Goal: Information Seeking & Learning: Find specific fact

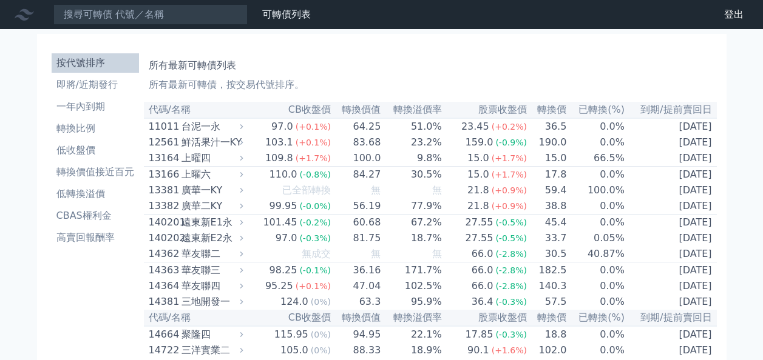
click at [149, 9] on input at bounding box center [150, 14] width 194 height 21
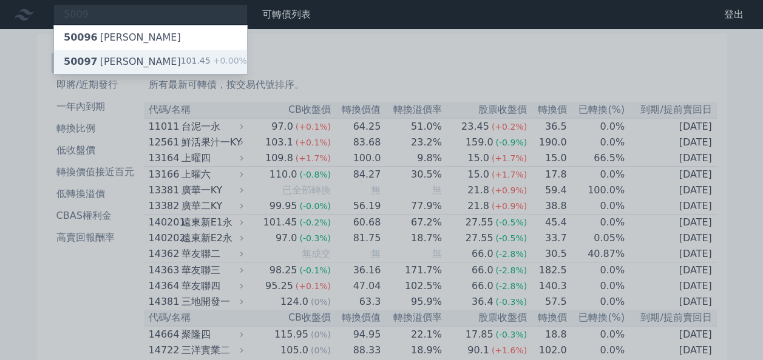
type input "5009"
click at [91, 64] on span "50097" at bounding box center [81, 62] width 34 height 12
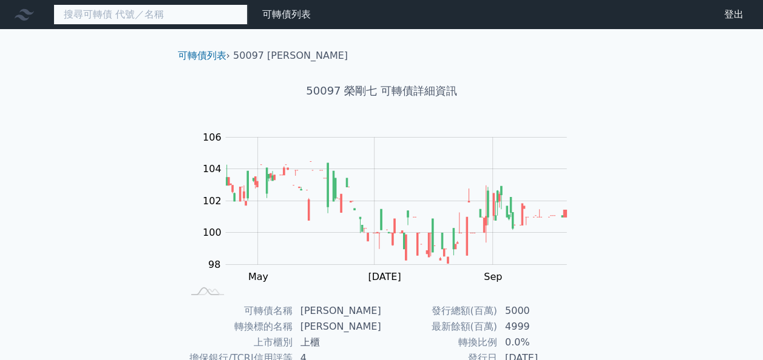
click at [115, 14] on input at bounding box center [150, 14] width 194 height 21
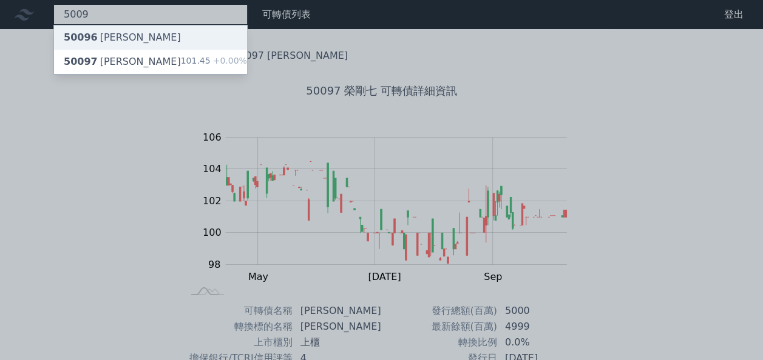
type input "5009"
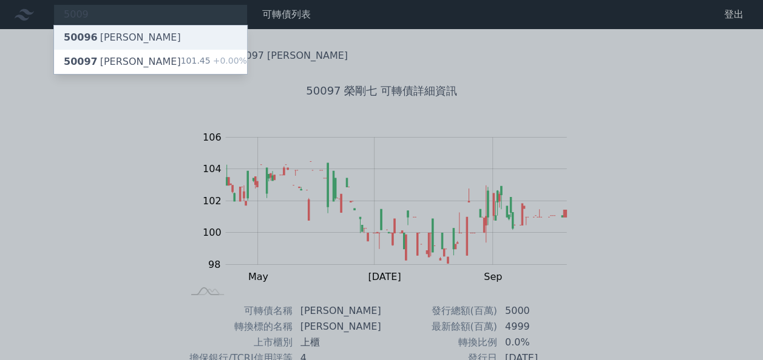
click at [116, 30] on div "50096 [PERSON_NAME]" at bounding box center [122, 37] width 117 height 15
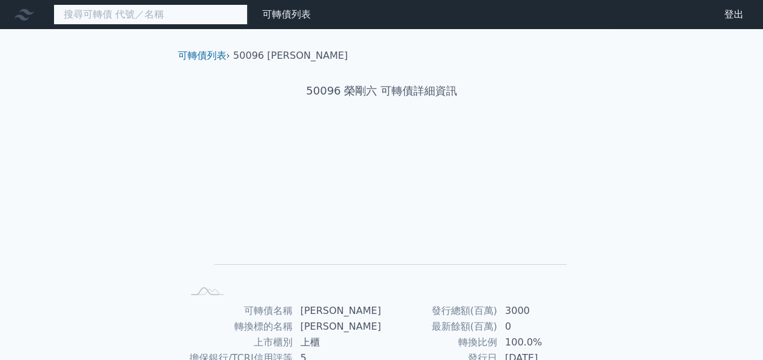
click at [121, 13] on input at bounding box center [150, 14] width 194 height 21
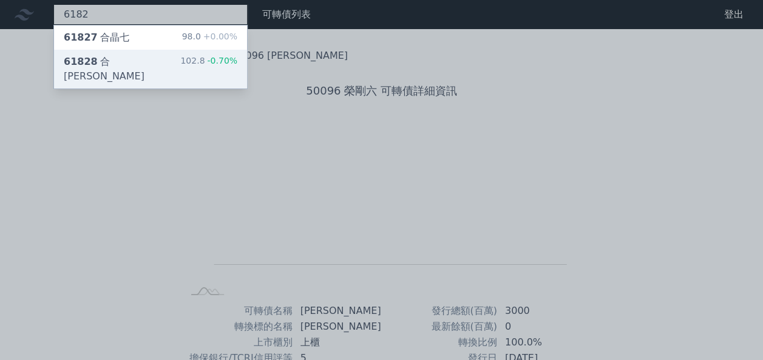
type input "6182"
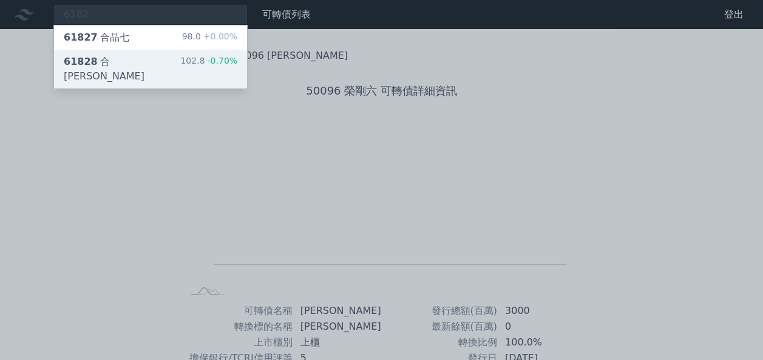
click at [93, 58] on div "61828 合[PERSON_NAME]" at bounding box center [122, 69] width 117 height 29
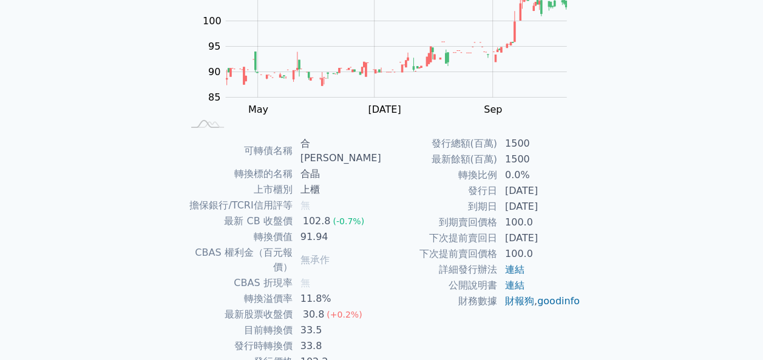
scroll to position [170, 0]
